Goal: Task Accomplishment & Management: Use online tool/utility

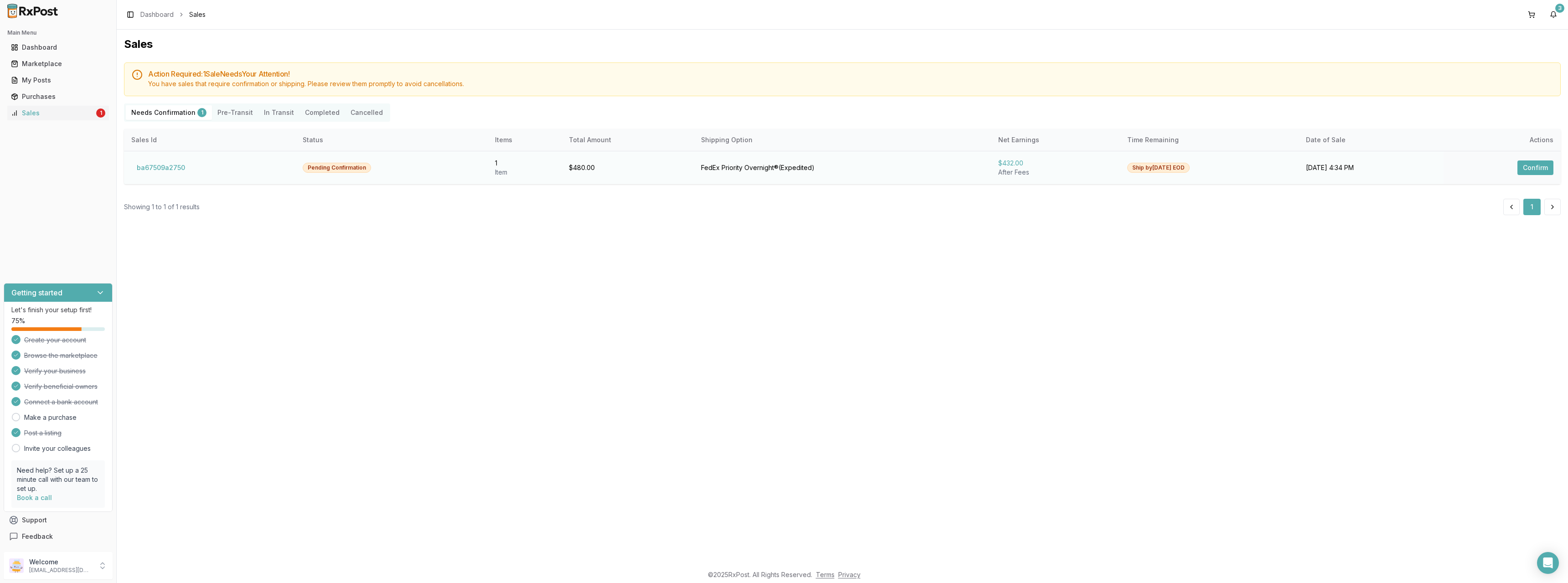
click at [1540, 167] on button "Confirm" at bounding box center [1535, 168] width 36 height 15
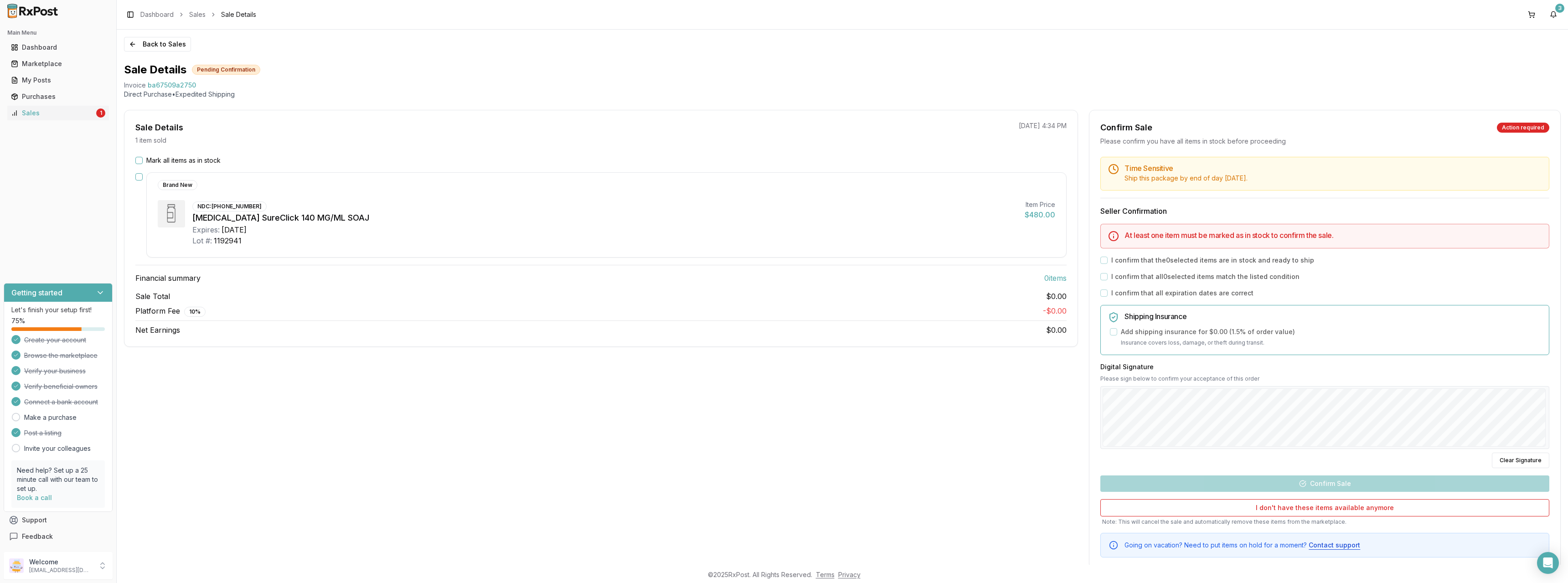
click at [137, 160] on button "Mark all items as in stock" at bounding box center [139, 161] width 7 height 7
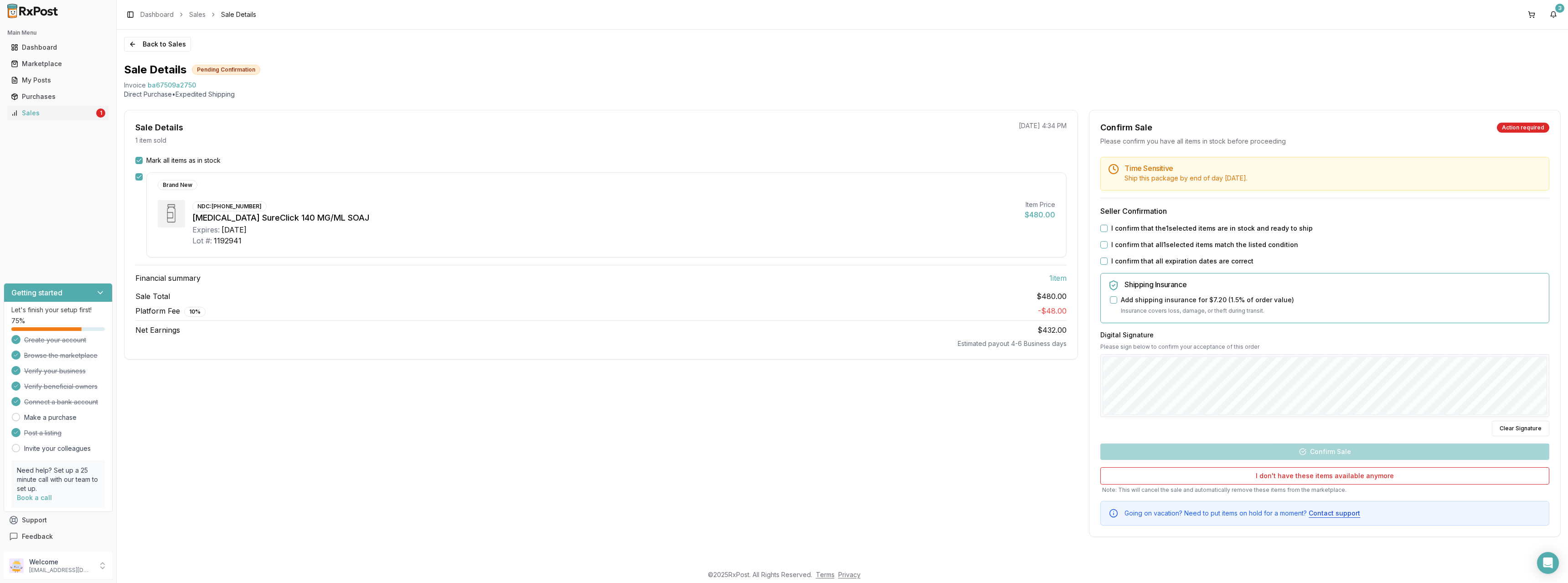
click at [1103, 228] on button "I confirm that the 1 selected items are in stock and ready to ship" at bounding box center [1104, 228] width 7 height 7
click at [1104, 243] on button "I confirm that all 1 selected items match the listed condition" at bounding box center [1104, 245] width 7 height 7
click at [1103, 260] on button "I confirm that all expiration dates are correct" at bounding box center [1104, 261] width 7 height 7
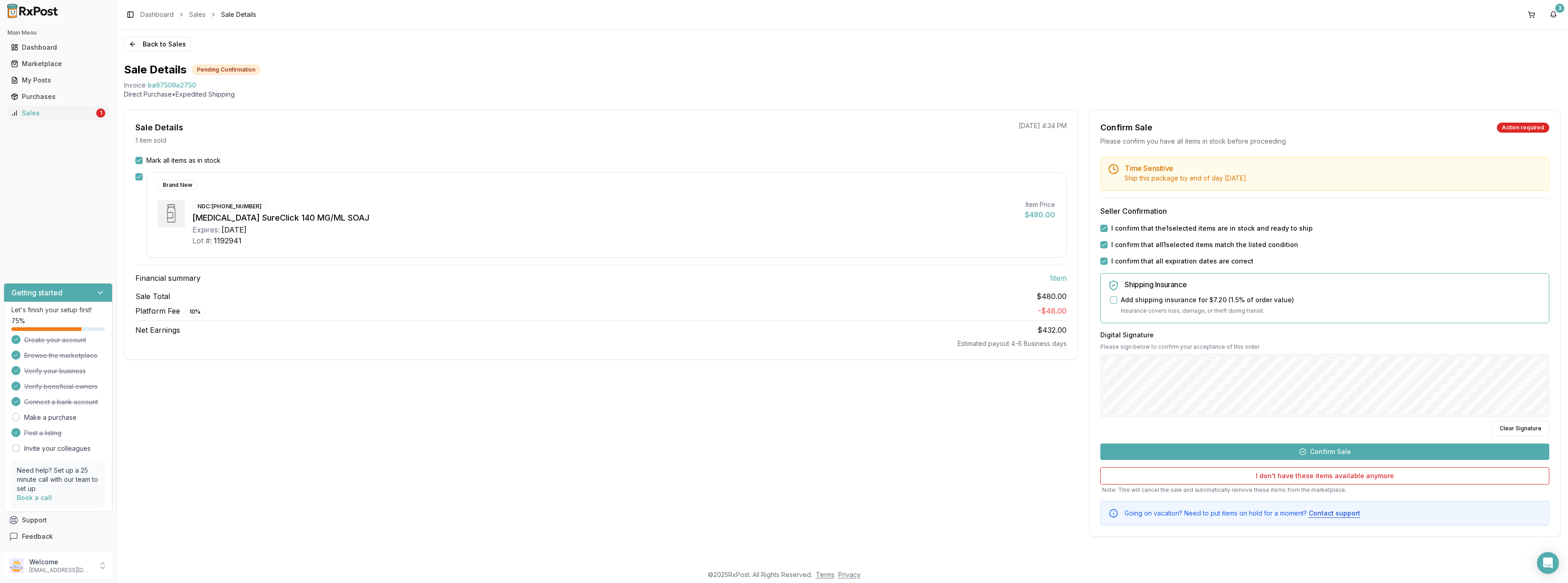
click at [1328, 450] on button "Confirm Sale" at bounding box center [1325, 452] width 449 height 16
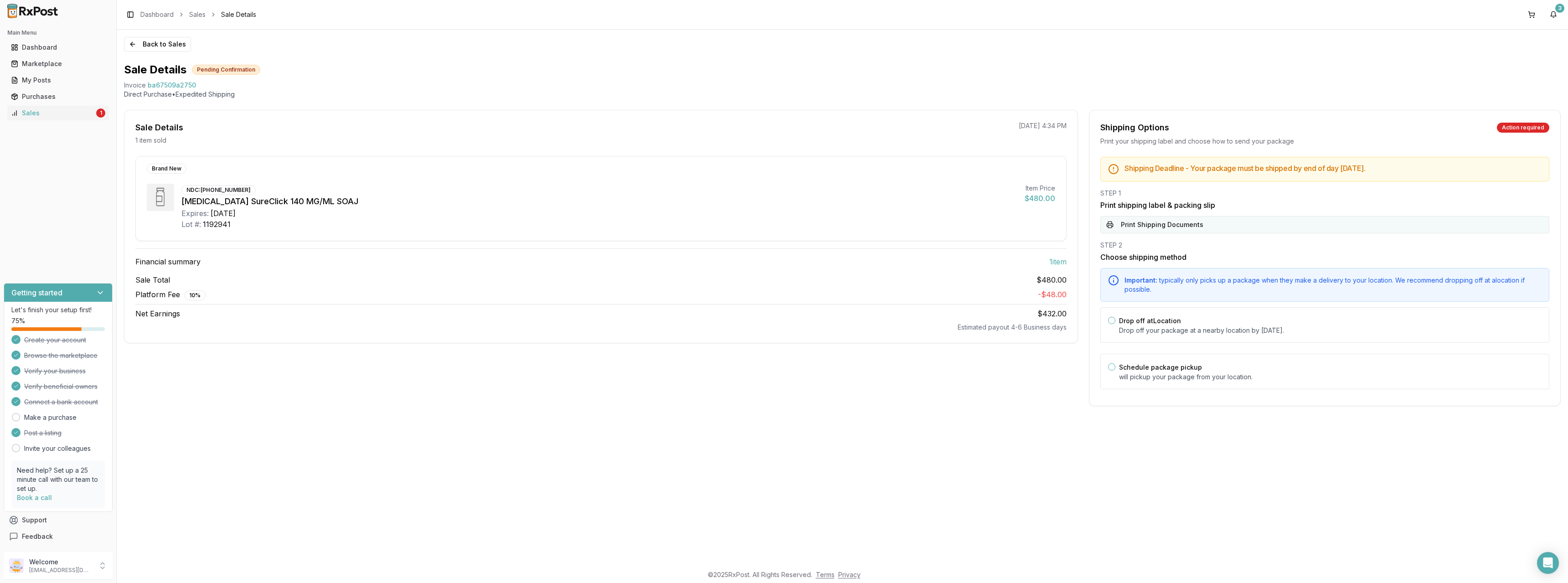
click at [1133, 225] on button "Print Shipping Documents" at bounding box center [1325, 225] width 449 height 17
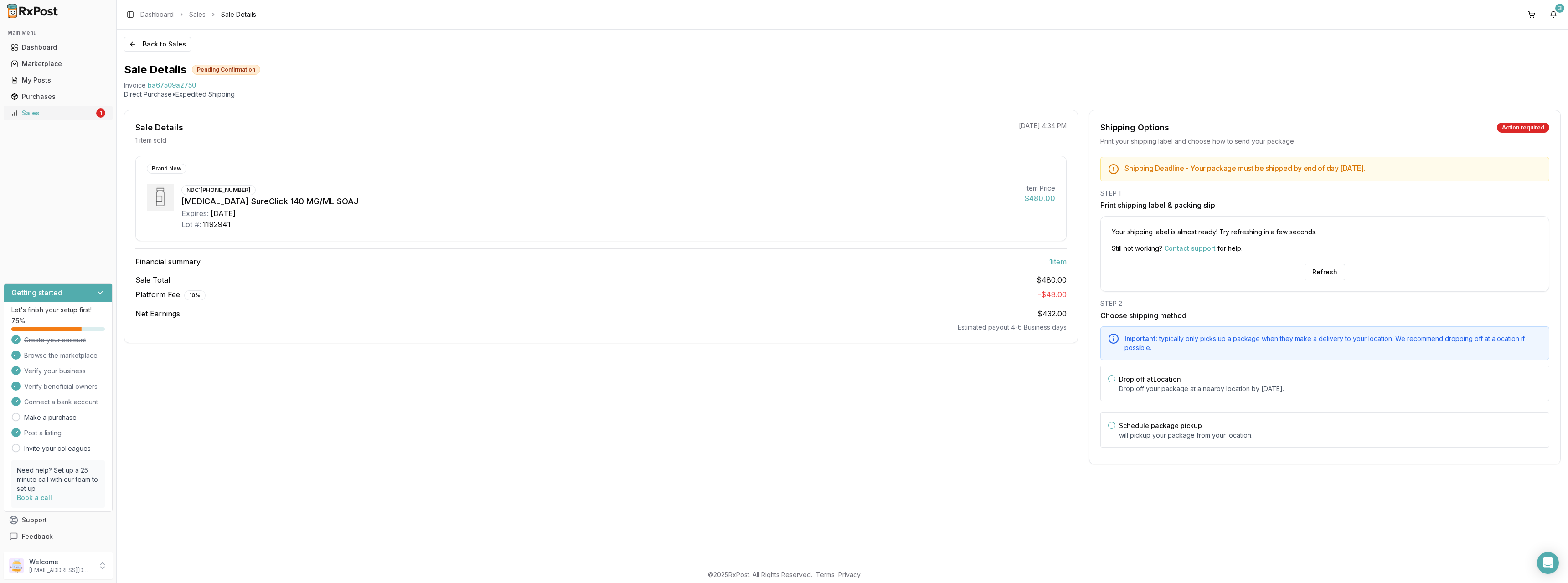
click at [72, 113] on div "Sales" at bounding box center [52, 113] width 83 height 9
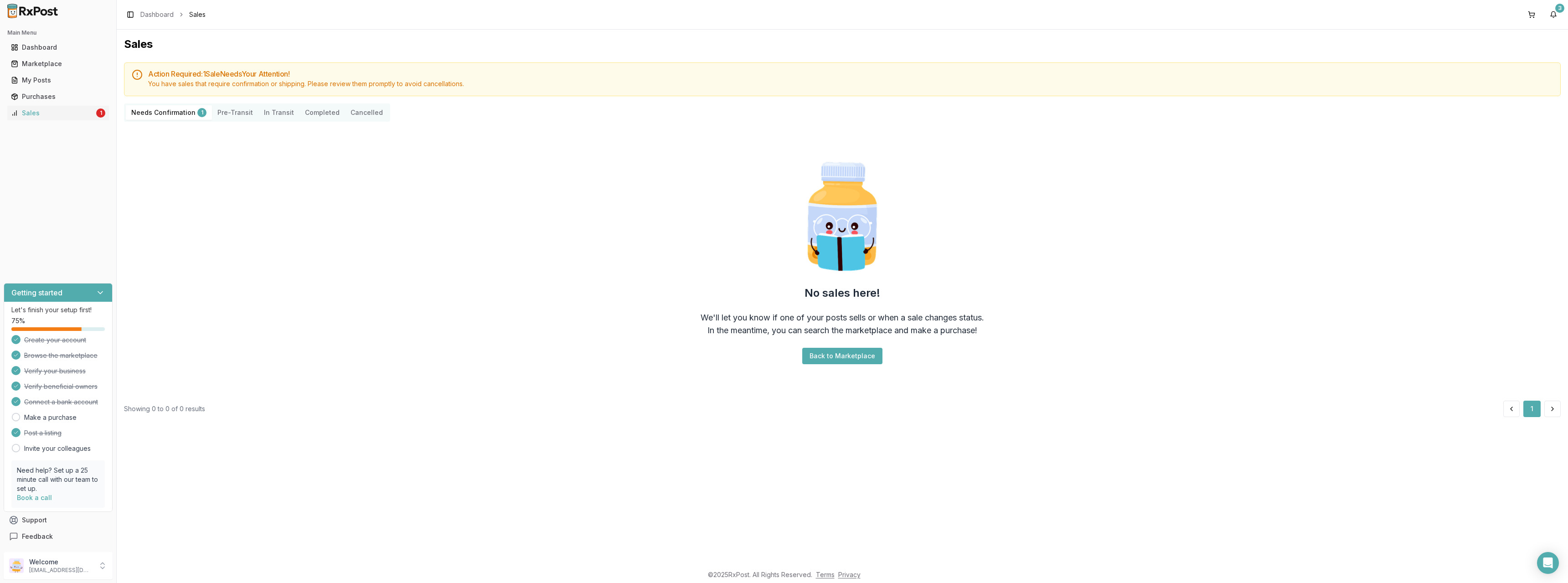
click at [178, 116] on Confirmation "Needs Confirmation 1" at bounding box center [169, 113] width 86 height 15
click at [225, 113] on button "Pre-Transit" at bounding box center [235, 113] width 46 height 15
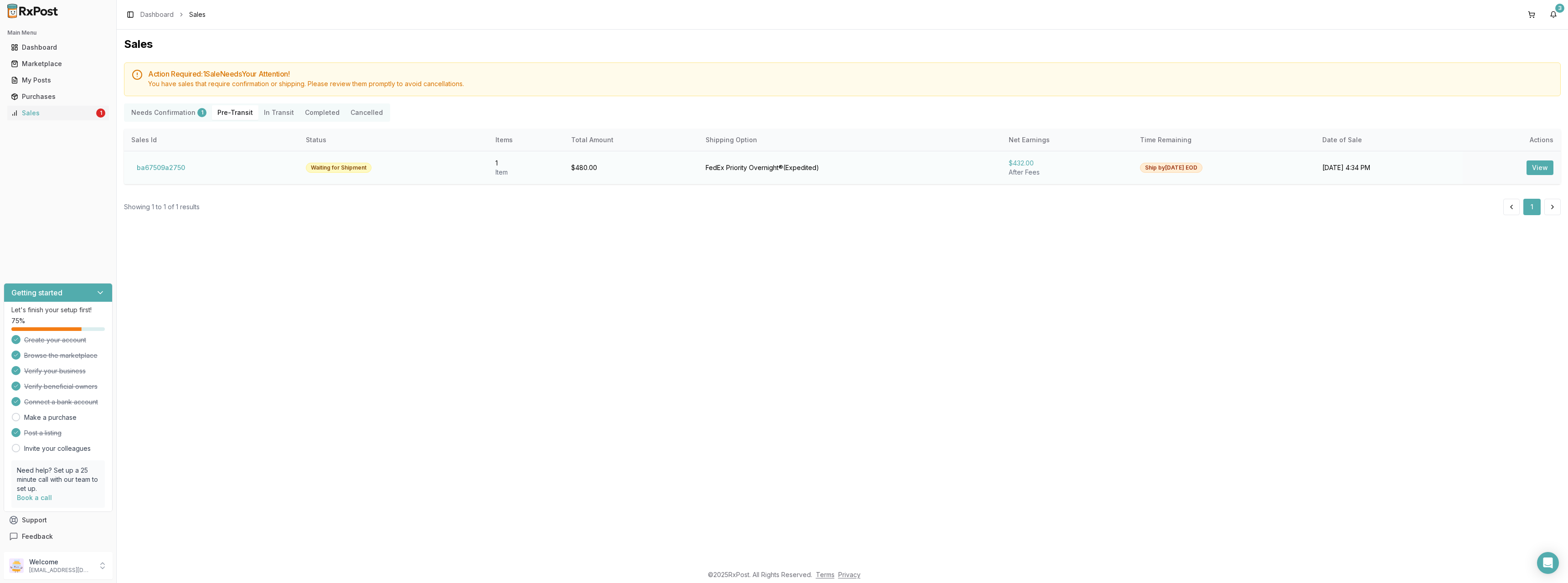
click at [1542, 164] on button "View" at bounding box center [1540, 168] width 27 height 15
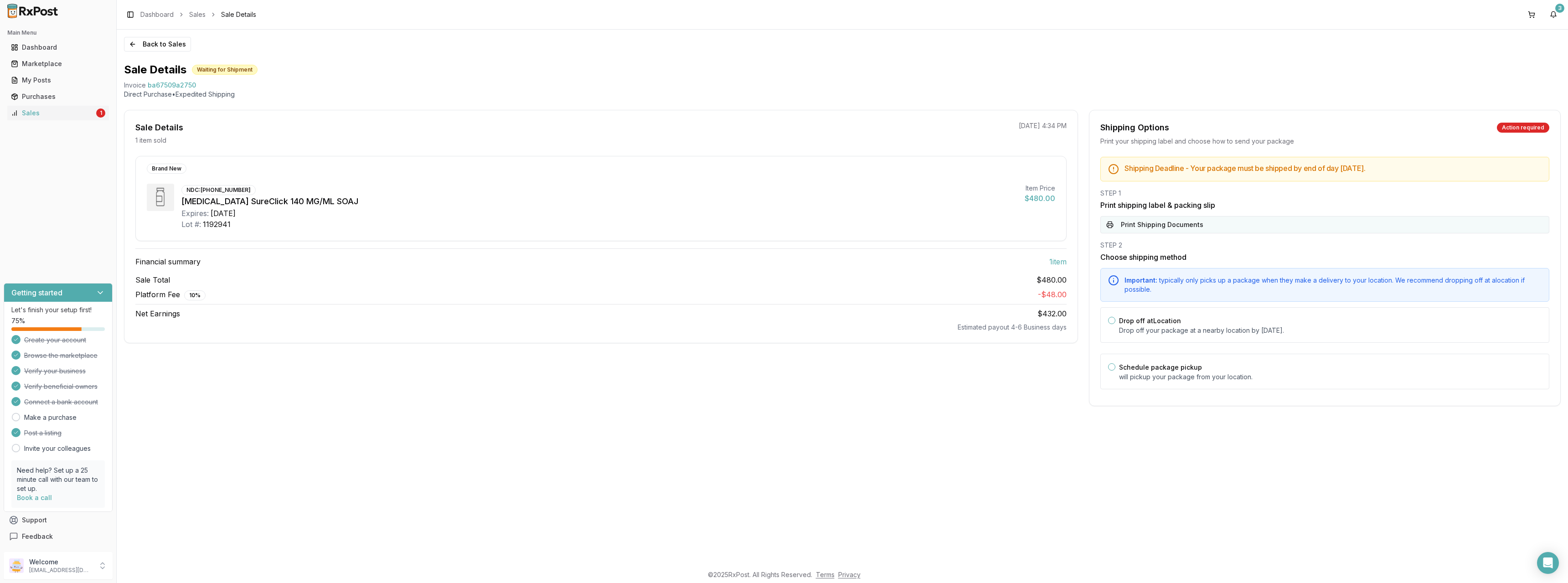
click at [1149, 225] on button "Print Shipping Documents" at bounding box center [1325, 225] width 449 height 17
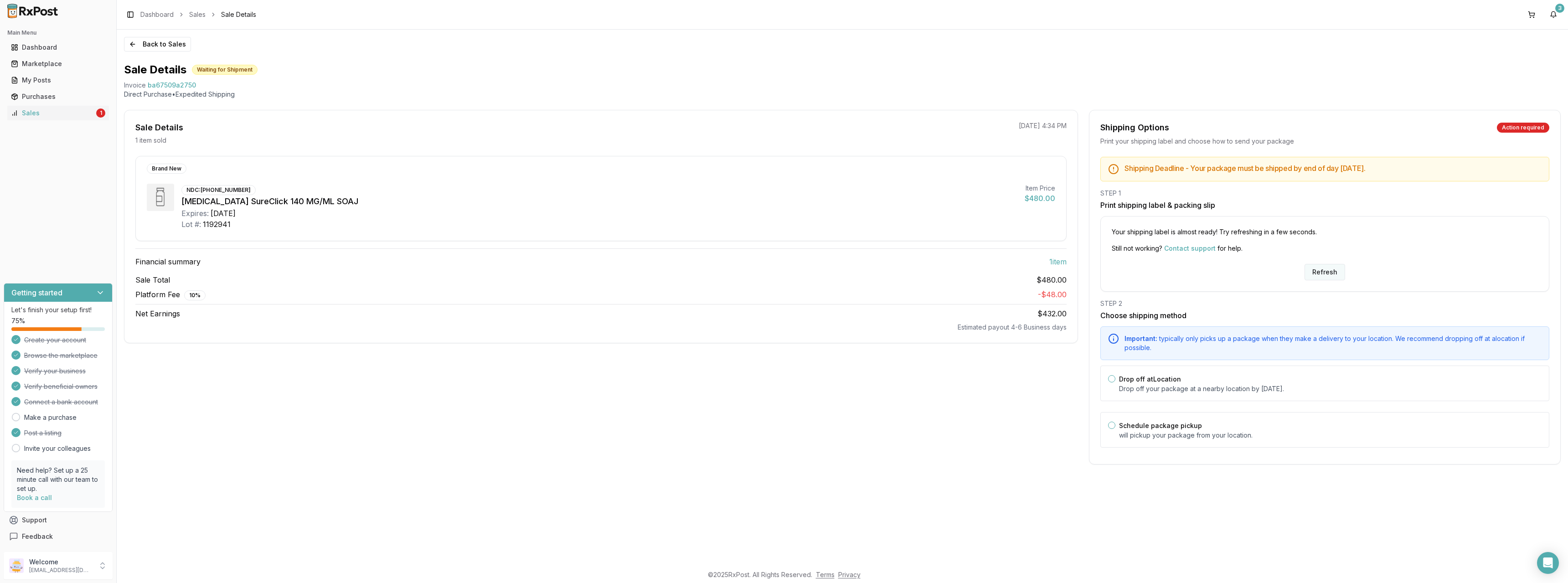
click at [1318, 270] on button "Refresh" at bounding box center [1325, 272] width 41 height 16
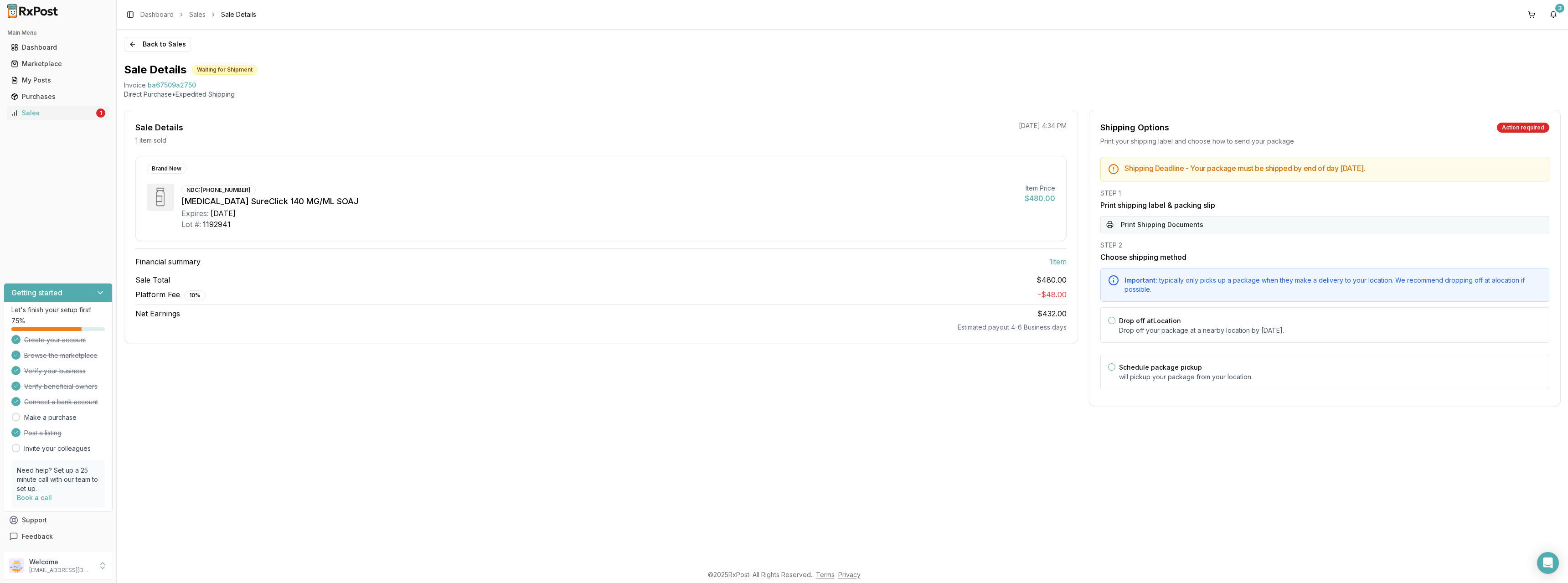
click at [1175, 226] on button "Print Shipping Documents" at bounding box center [1325, 225] width 449 height 17
click at [1121, 368] on label "Schedule package pickup" at bounding box center [1160, 367] width 83 height 8
click at [1115, 368] on button "Schedule package pickup" at bounding box center [1111, 367] width 7 height 7
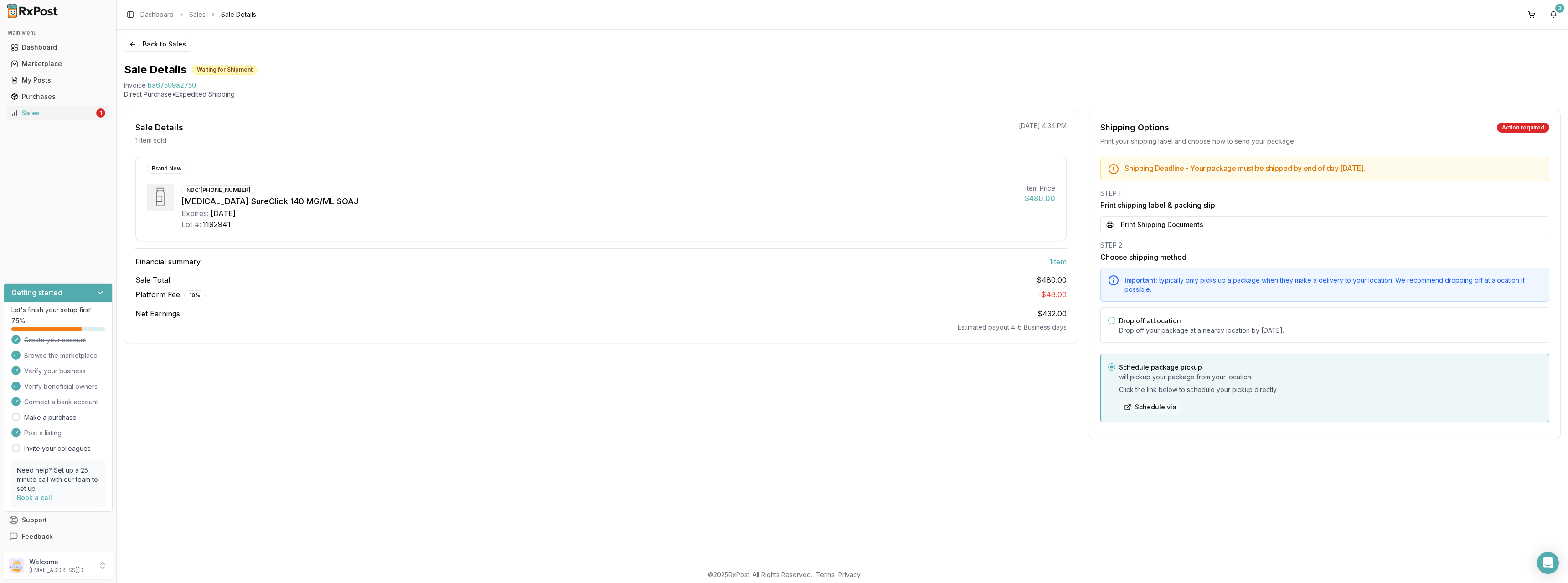
click at [1148, 406] on button "Schedule via" at bounding box center [1150, 407] width 63 height 15
click at [1550, 567] on icon "Open Intercom Messenger" at bounding box center [1547, 562] width 10 height 12
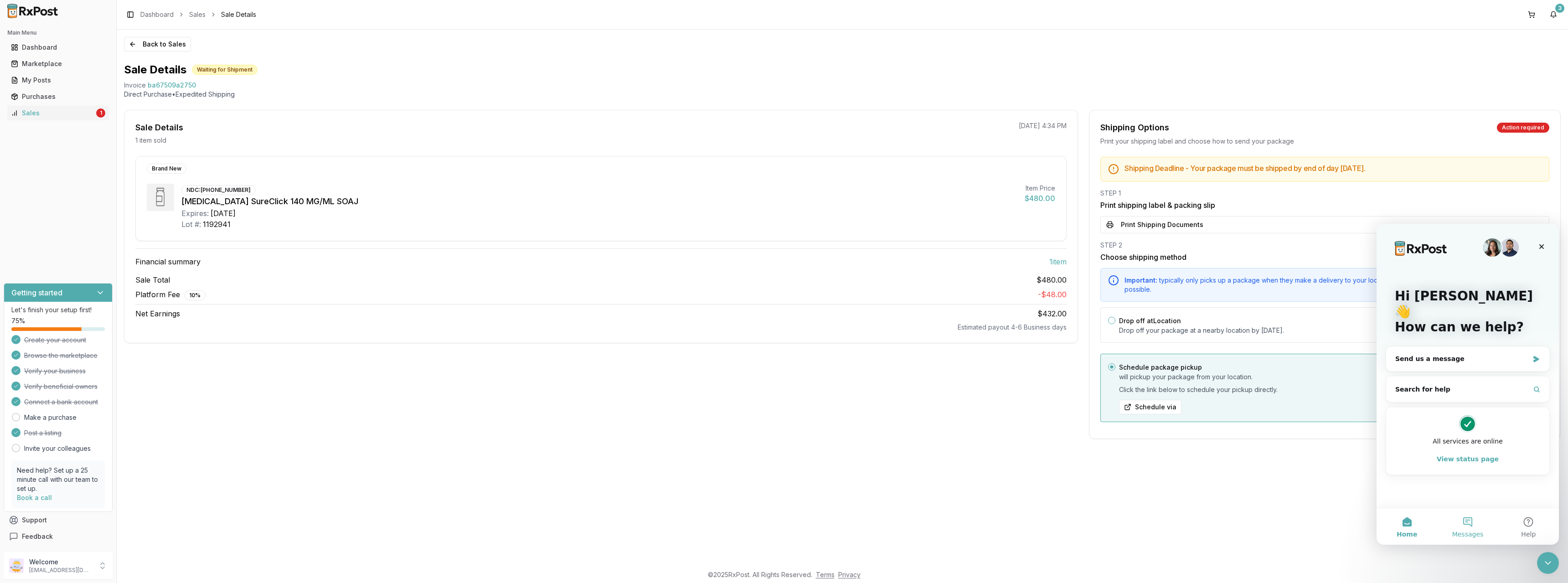
click at [1471, 520] on button "Messages" at bounding box center [1468, 526] width 61 height 37
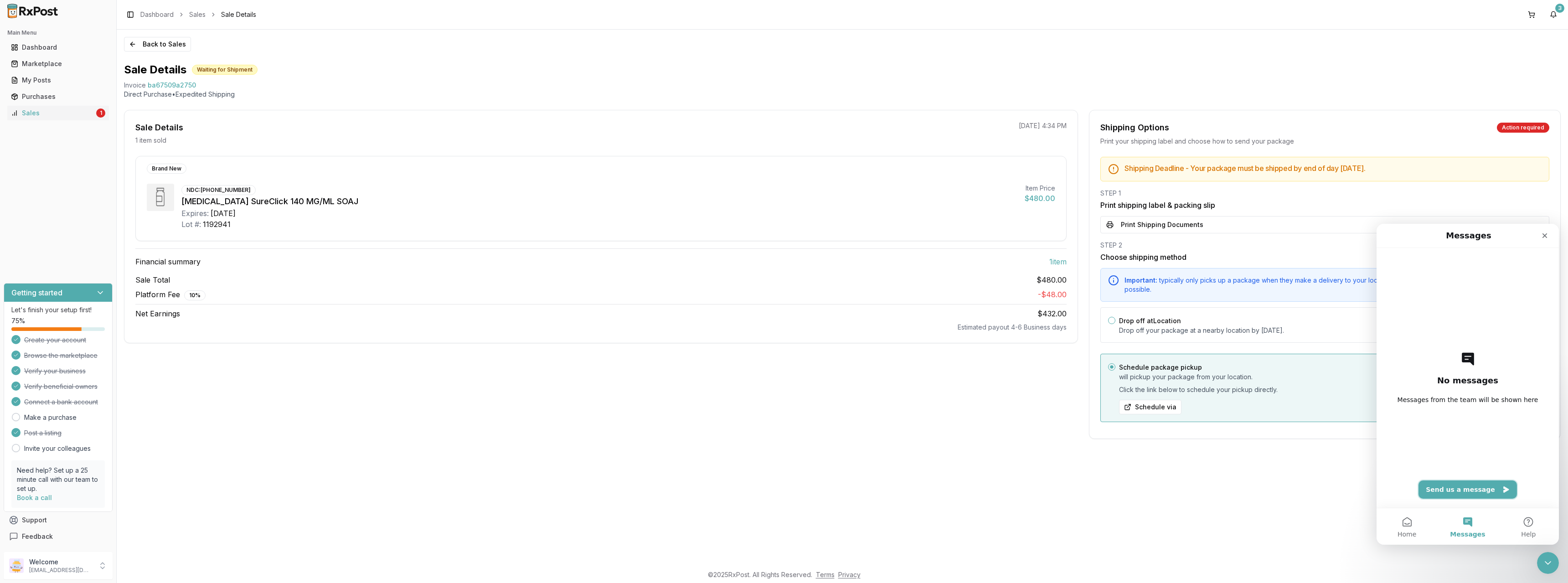
click at [1467, 492] on button "Send us a message" at bounding box center [1468, 489] width 99 height 18
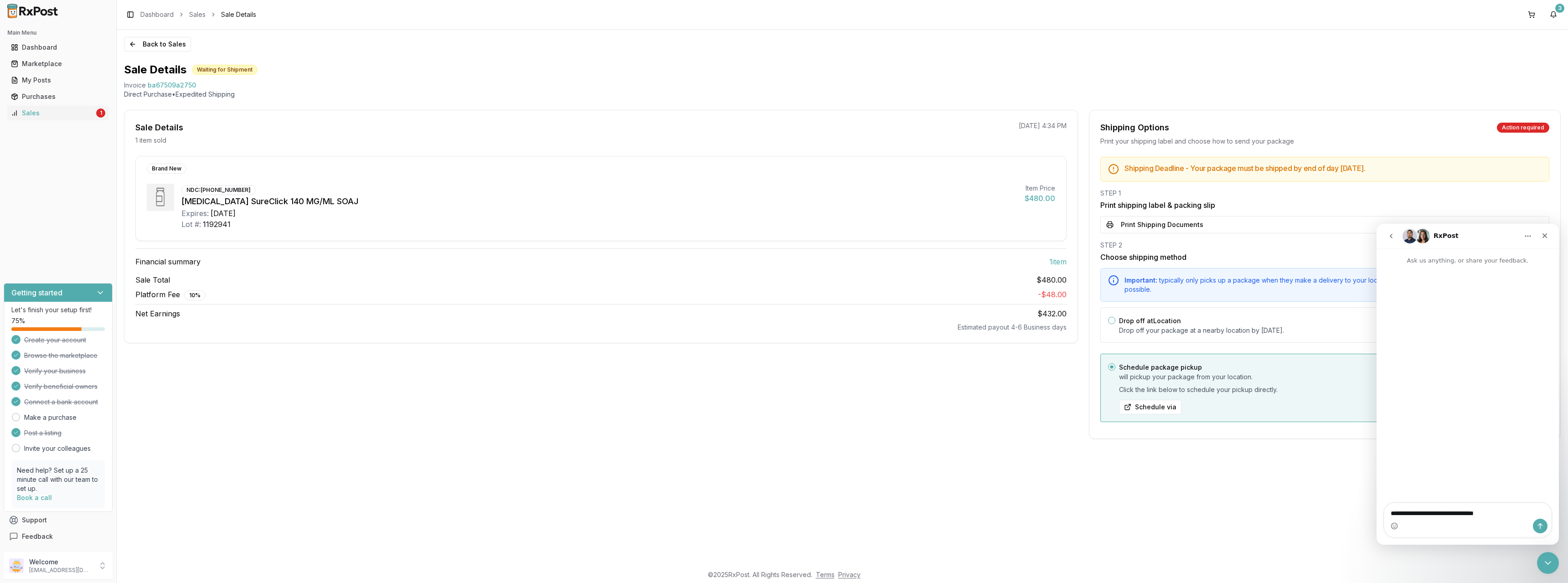
type textarea "**********"
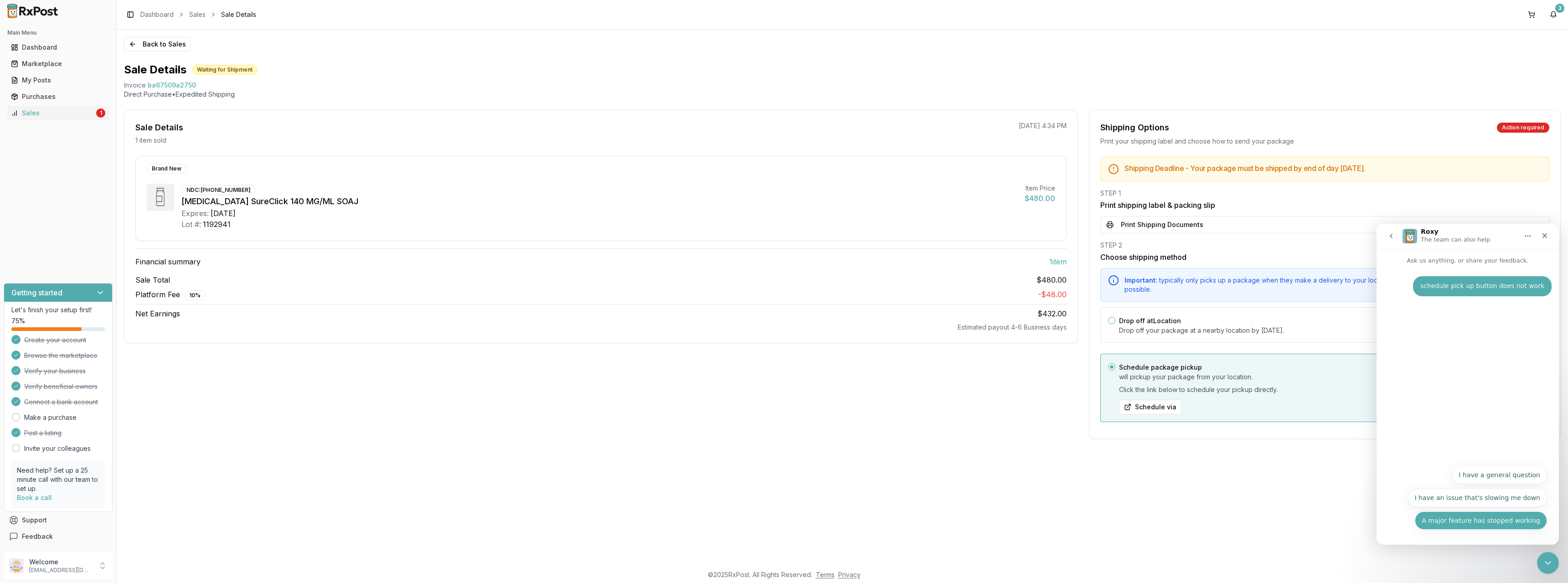
click at [1479, 522] on button "A major feature has stopped working" at bounding box center [1480, 520] width 132 height 18
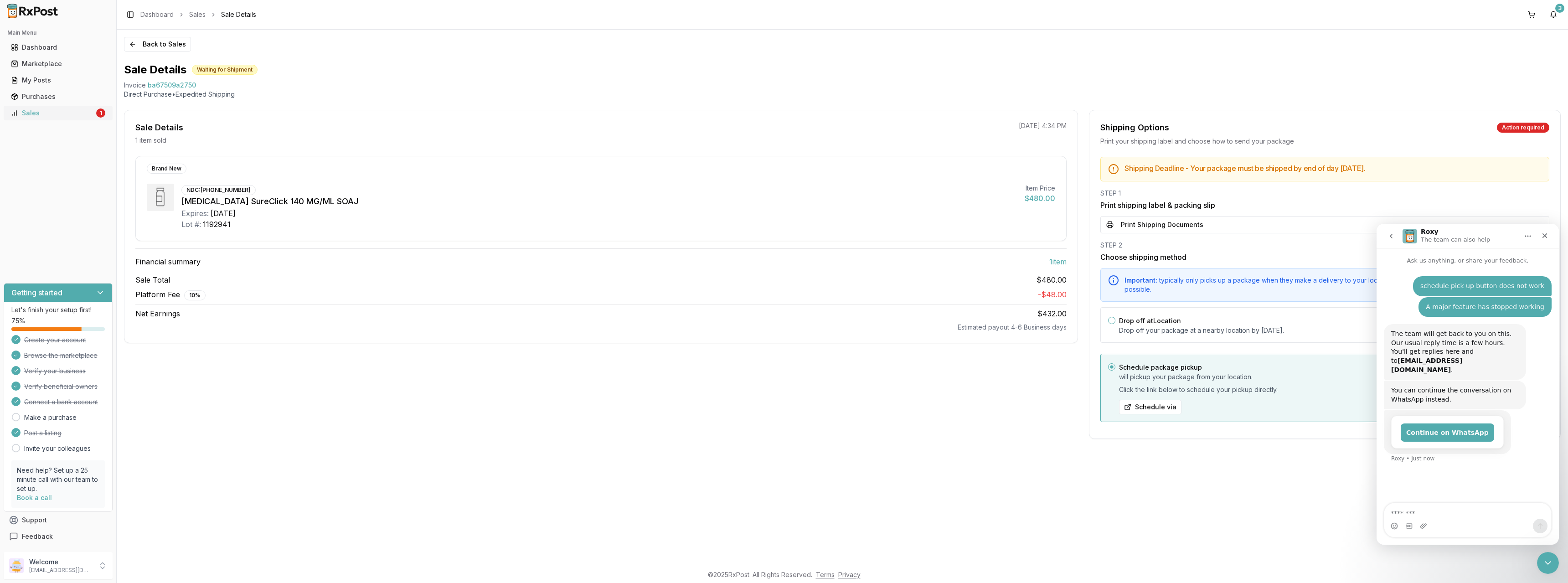
click at [59, 116] on div "Sales" at bounding box center [52, 113] width 83 height 9
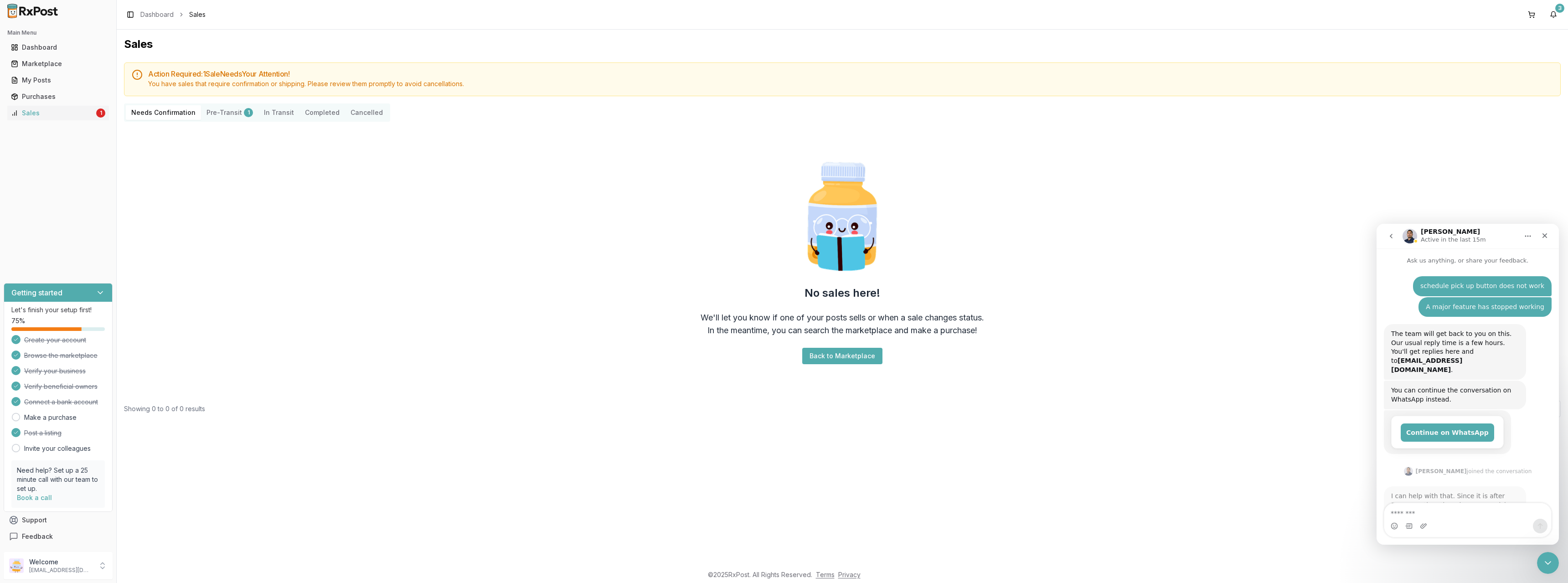
scroll to position [36, 0]
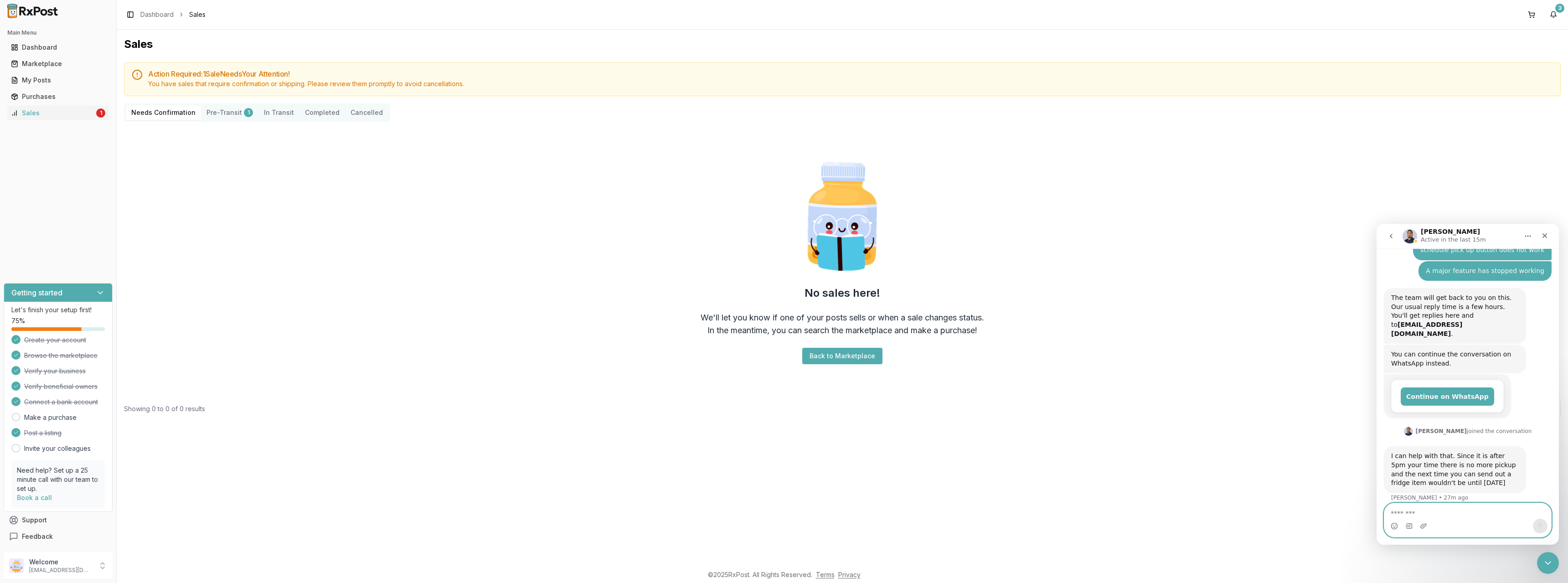
click at [1460, 512] on textarea "Message…" at bounding box center [1468, 511] width 167 height 15
type textarea "**"
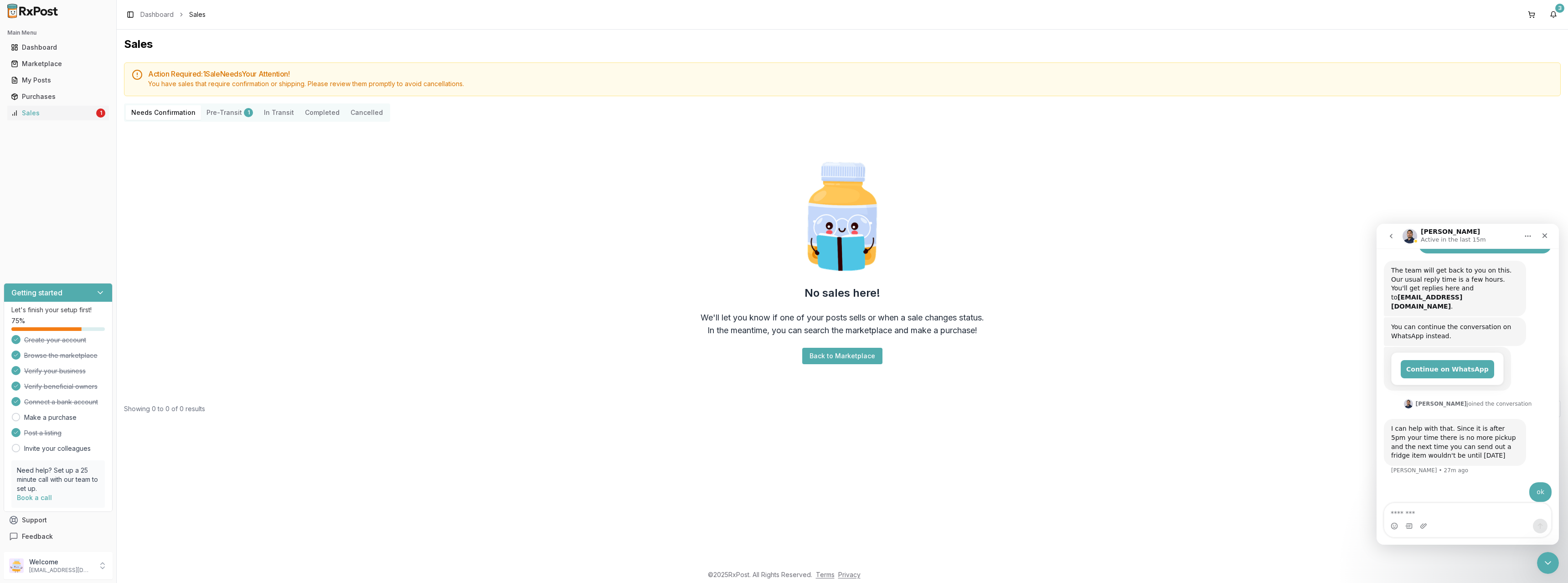
click at [223, 113] on button "Pre-Transit 1" at bounding box center [229, 113] width 57 height 15
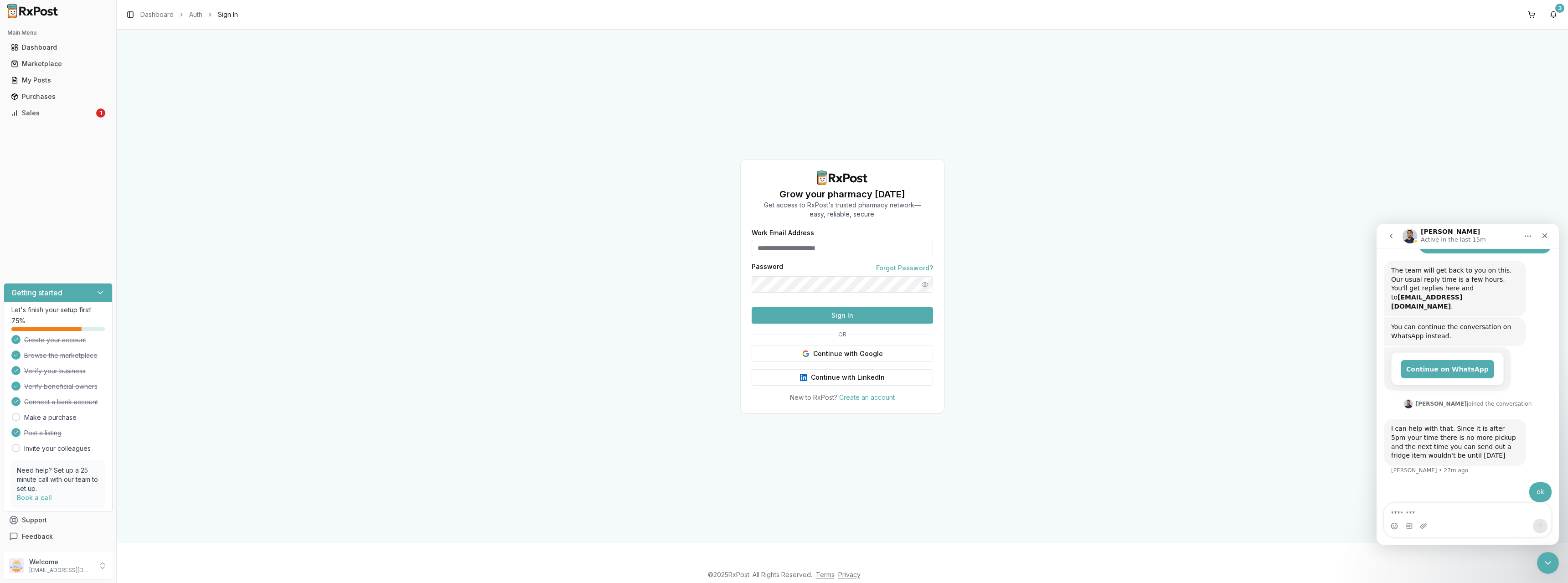
click at [821, 240] on input "Work Email Address" at bounding box center [842, 248] width 181 height 16
click at [39, 108] on link "Sales 1" at bounding box center [58, 113] width 102 height 16
click at [157, 16] on link "Dashboard" at bounding box center [157, 14] width 33 height 9
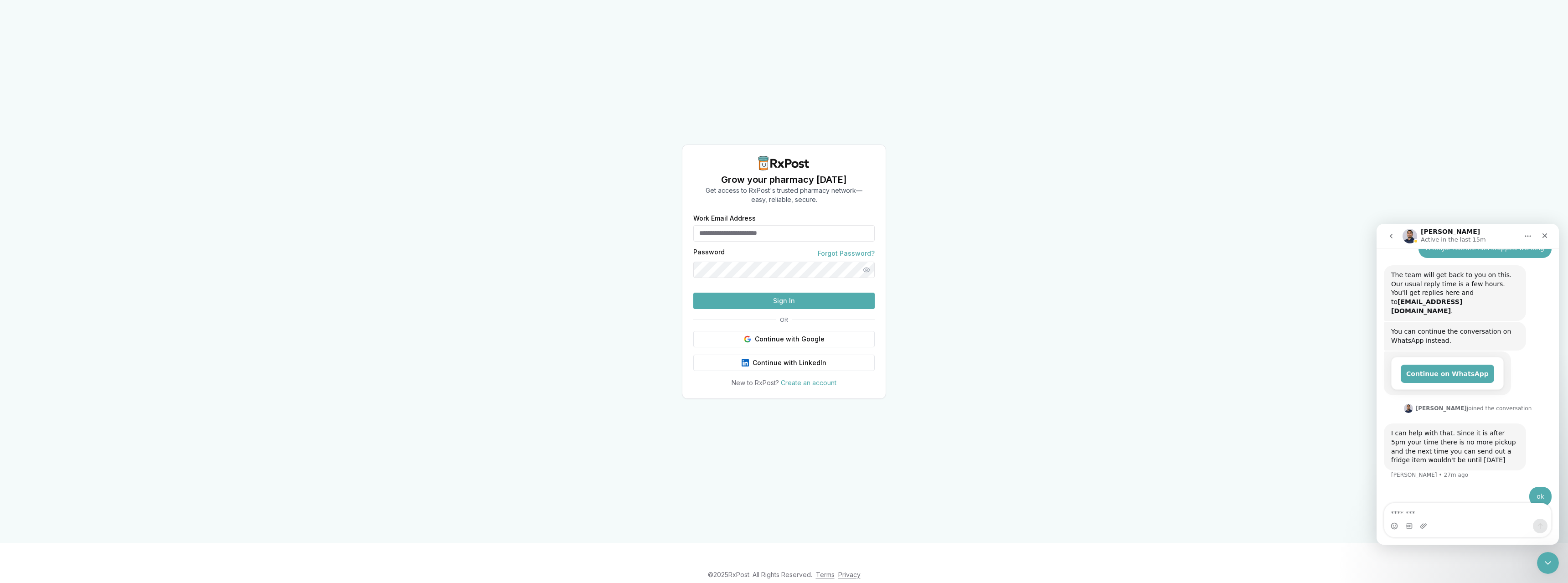
scroll to position [63, 0]
click at [762, 225] on input "Work Email Address" at bounding box center [784, 233] width 181 height 16
type input "**********"
click at [693, 293] on button "Sign In" at bounding box center [784, 301] width 181 height 16
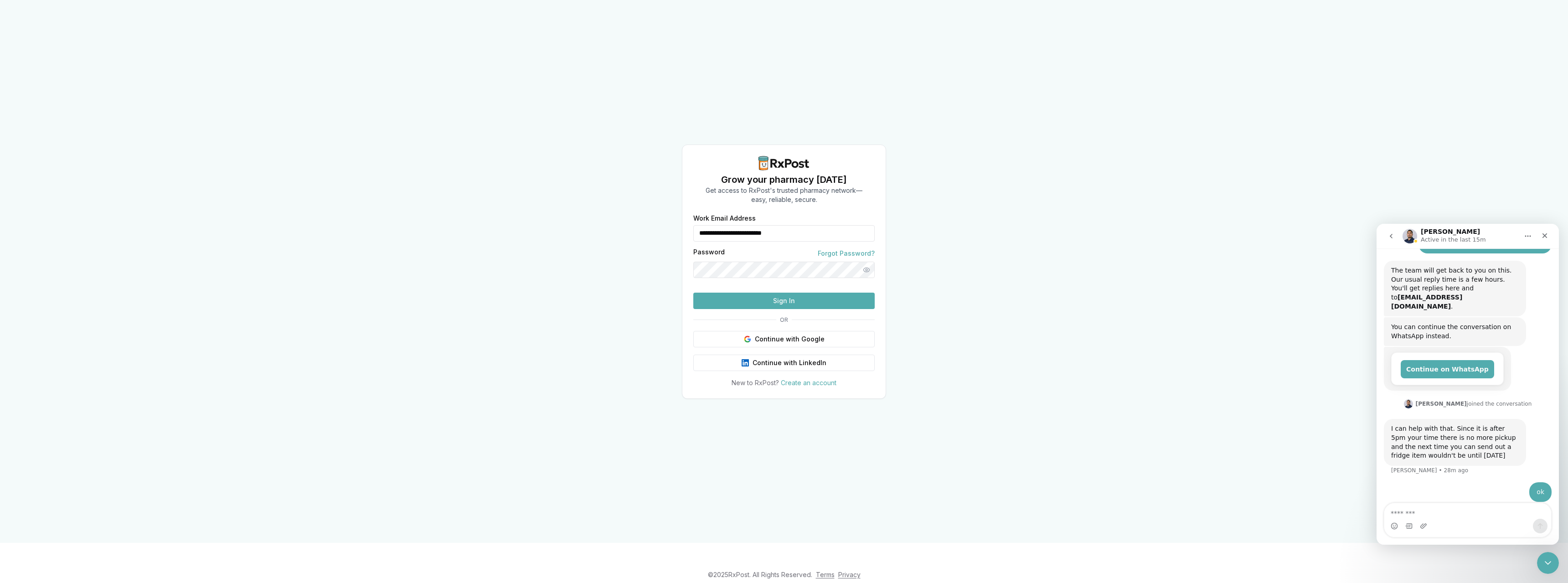
click at [759, 309] on button "Sign In" at bounding box center [784, 301] width 181 height 16
click at [798, 309] on button "Sign In" at bounding box center [784, 301] width 181 height 16
click at [865, 262] on button "Show password" at bounding box center [866, 270] width 16 height 16
click at [693, 293] on button "Sign In" at bounding box center [784, 301] width 181 height 16
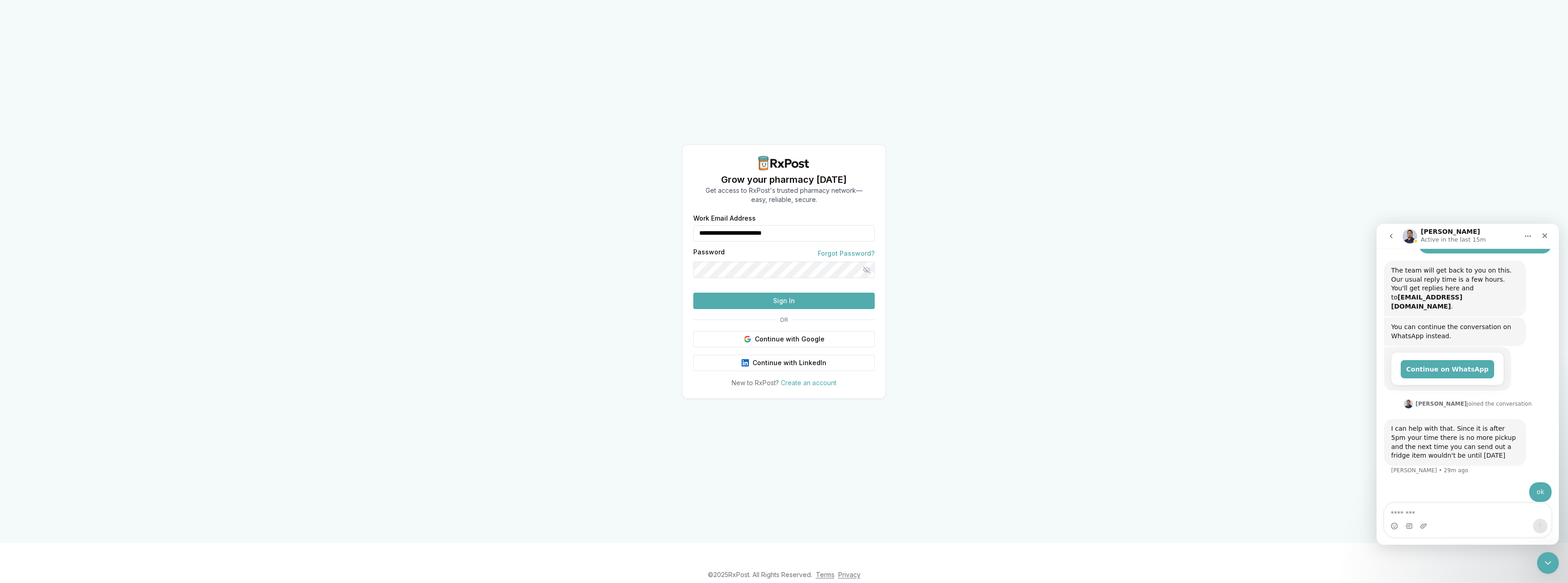
click at [693, 293] on button "Sign In" at bounding box center [784, 301] width 181 height 16
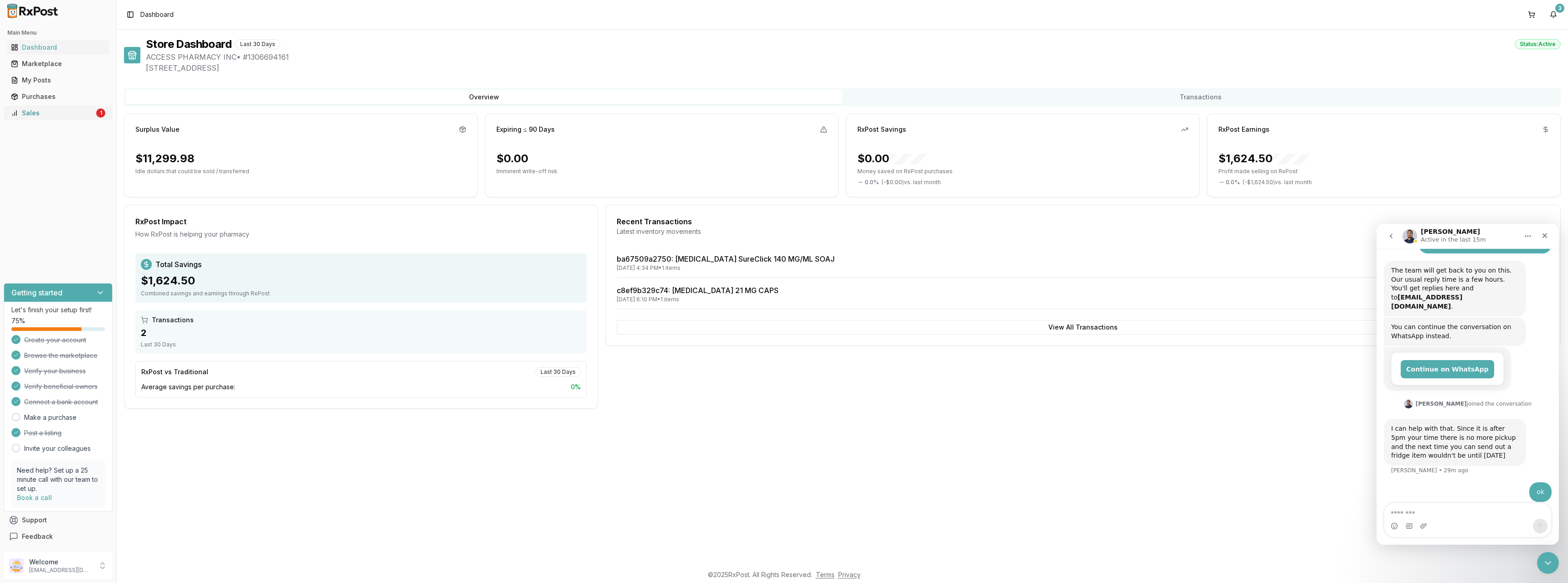
click at [16, 109] on div "Sales" at bounding box center [52, 113] width 83 height 9
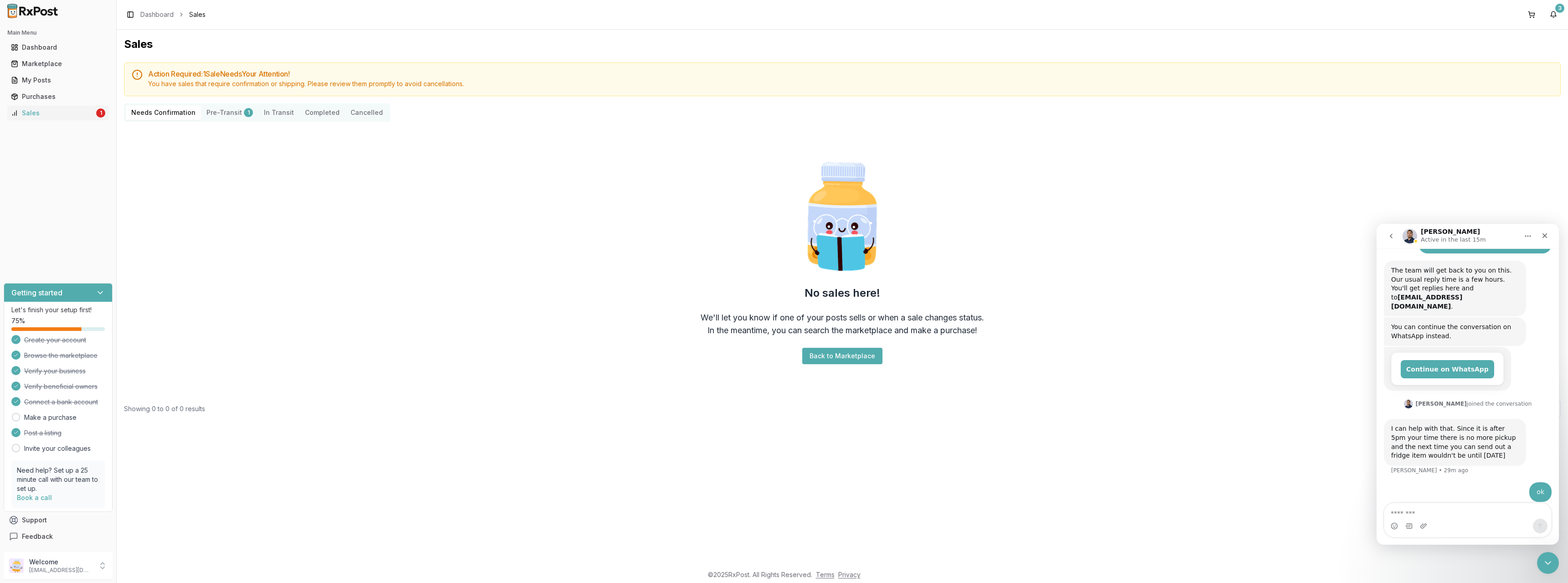
click at [226, 113] on button "Pre-Transit 1" at bounding box center [229, 113] width 57 height 15
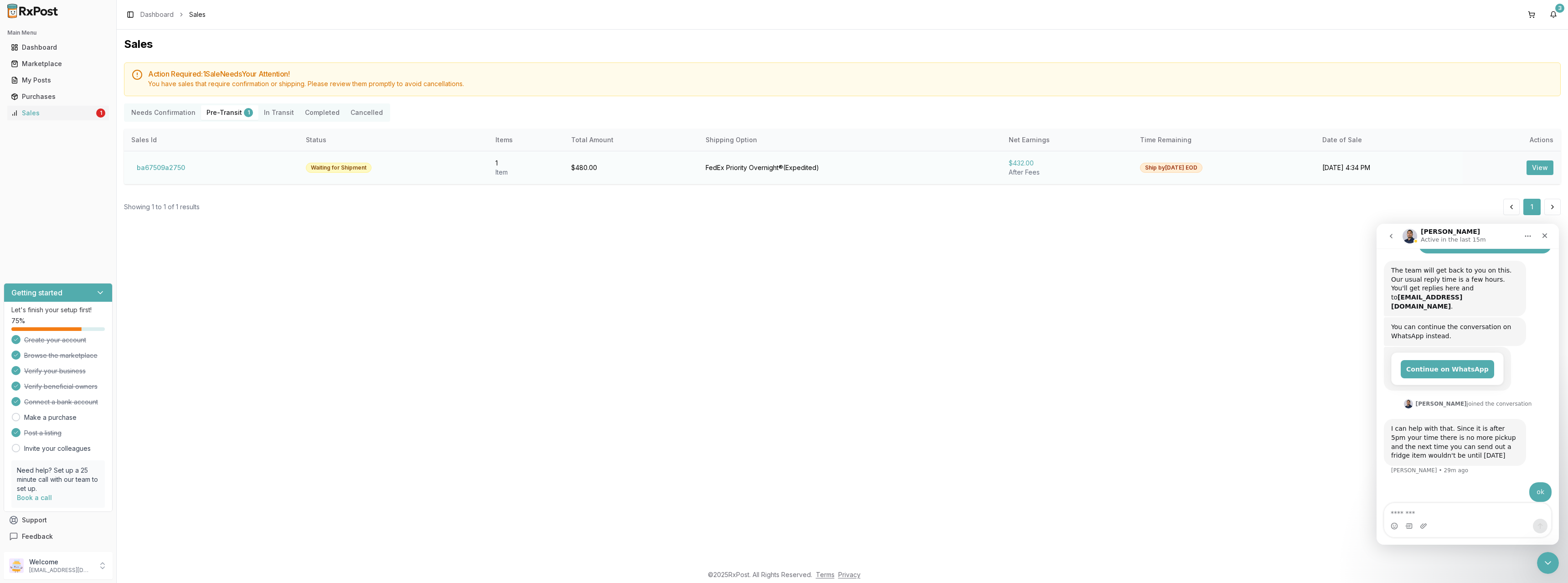
click at [1541, 166] on button "View" at bounding box center [1540, 168] width 27 height 15
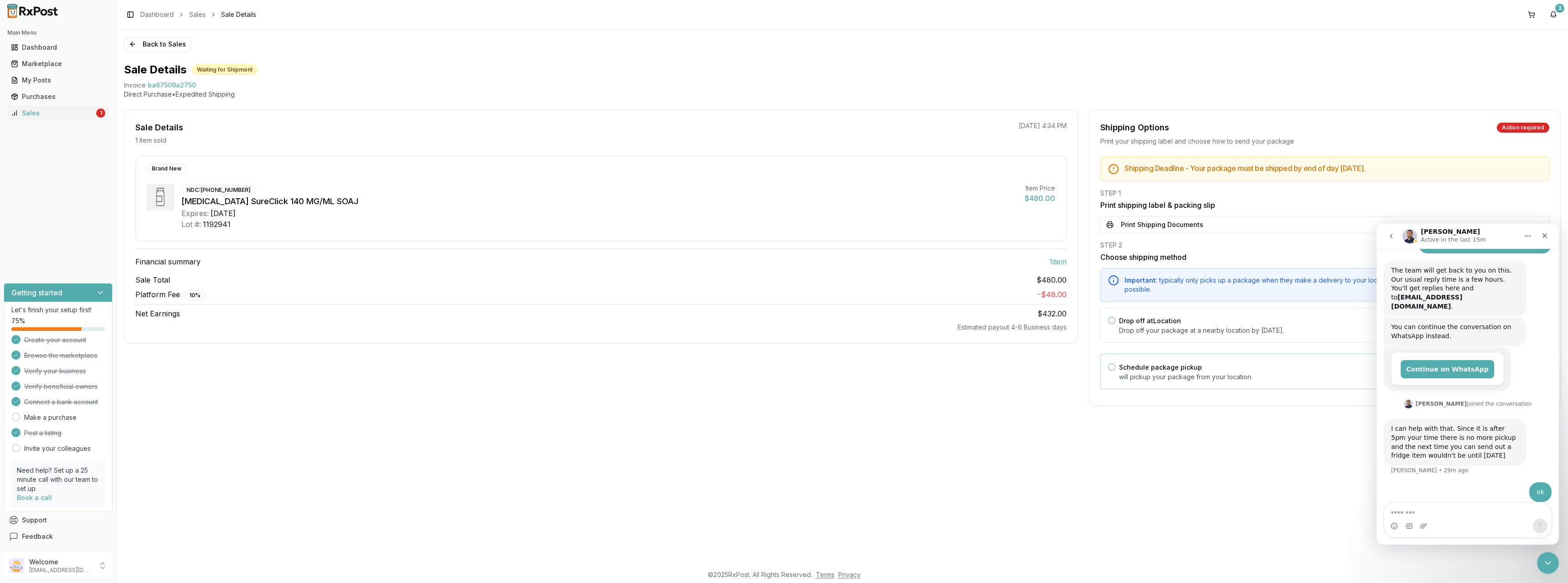
click at [1141, 366] on label "Schedule package pickup" at bounding box center [1160, 367] width 83 height 8
click at [1115, 366] on button "Schedule package pickup" at bounding box center [1111, 367] width 7 height 7
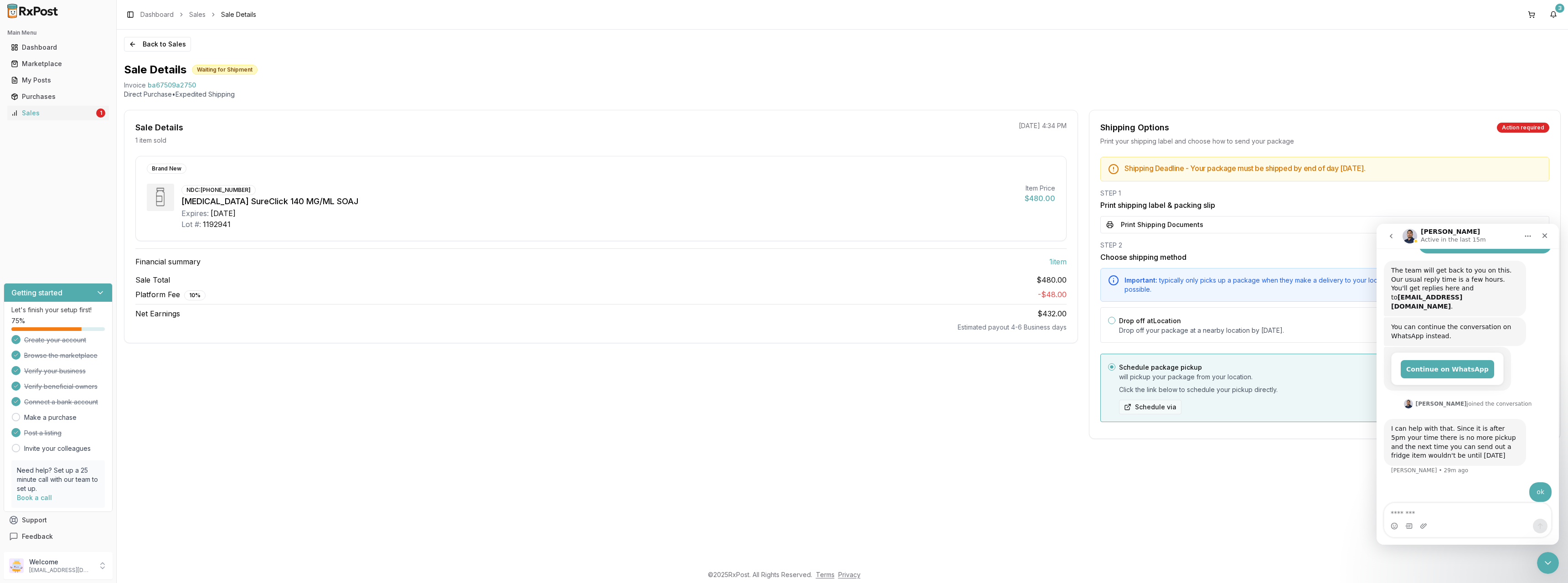
click at [1149, 409] on button "Schedule via" at bounding box center [1150, 407] width 63 height 15
click at [1452, 512] on textarea "Message…" at bounding box center [1468, 511] width 167 height 15
